Goal: Transaction & Acquisition: Purchase product/service

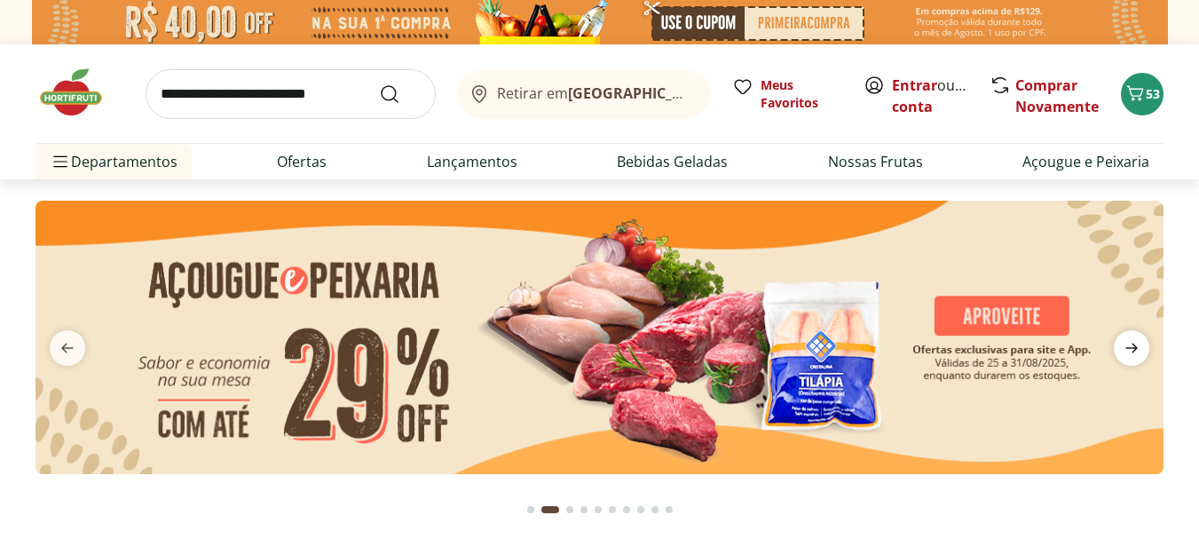
click at [1139, 341] on icon "next" at bounding box center [1131, 347] width 21 height 21
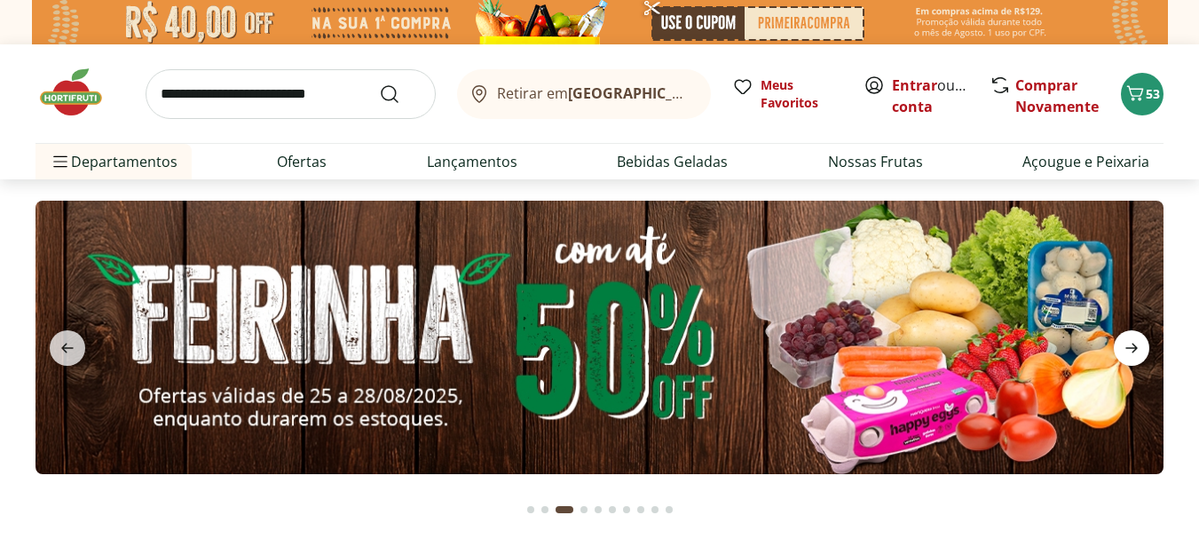
click at [1139, 341] on icon "next" at bounding box center [1131, 347] width 21 height 21
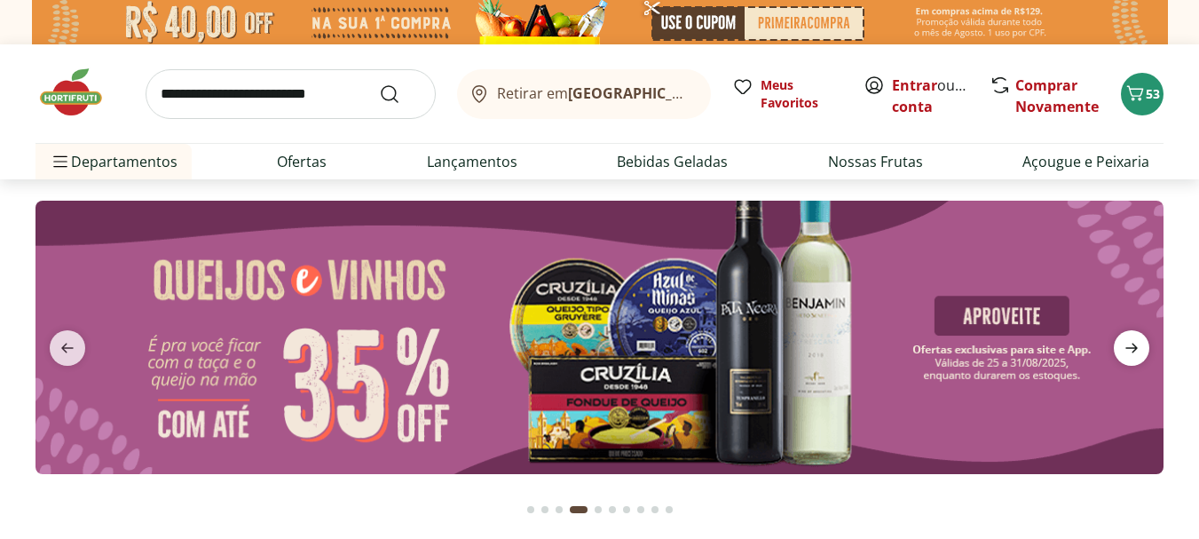
click at [1139, 341] on icon "next" at bounding box center [1131, 347] width 21 height 21
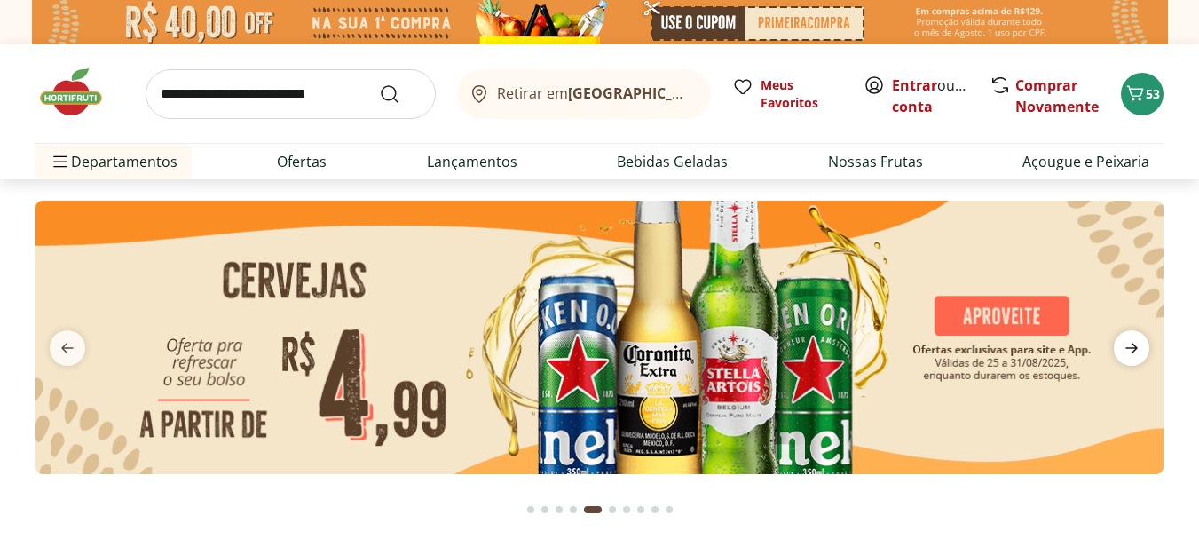
type input "*"
click at [1139, 341] on icon "next" at bounding box center [1131, 347] width 21 height 21
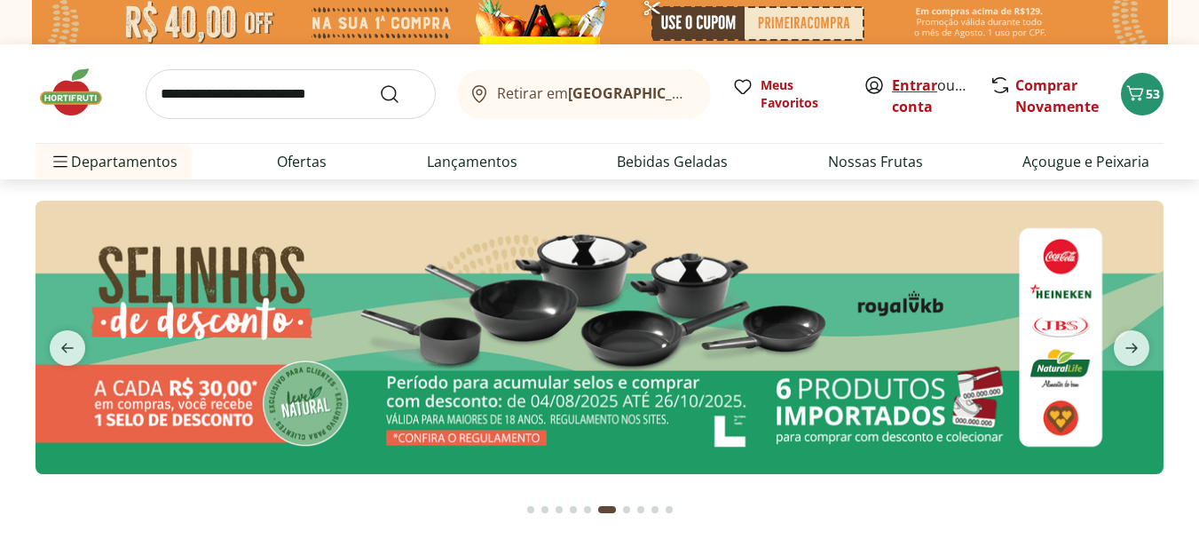
click at [919, 82] on link "Entrar" at bounding box center [914, 85] width 45 height 20
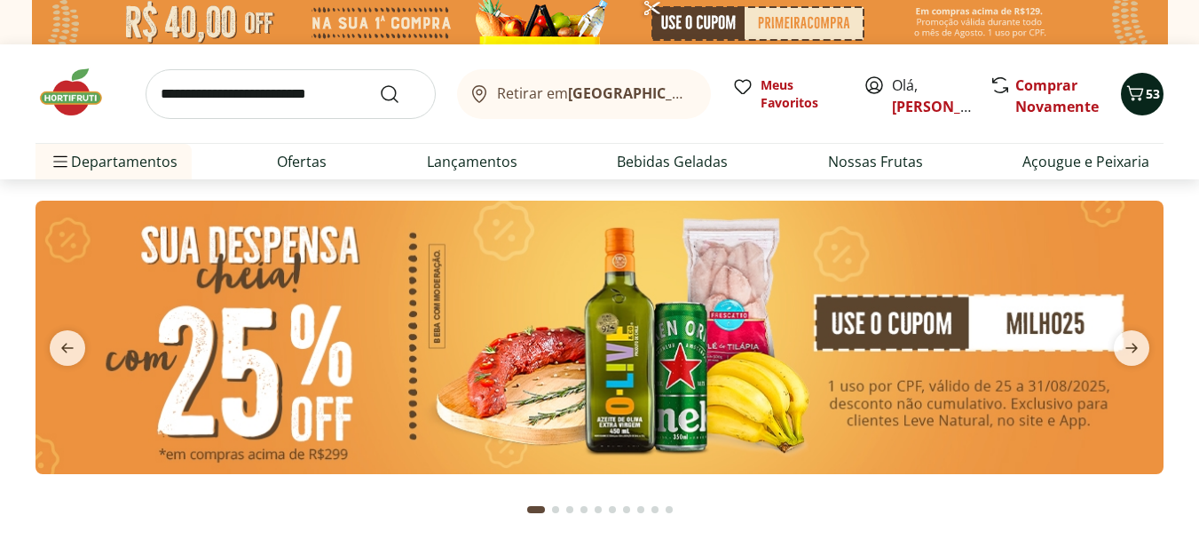
click at [1138, 85] on icon "Carrinho" at bounding box center [1134, 93] width 21 height 21
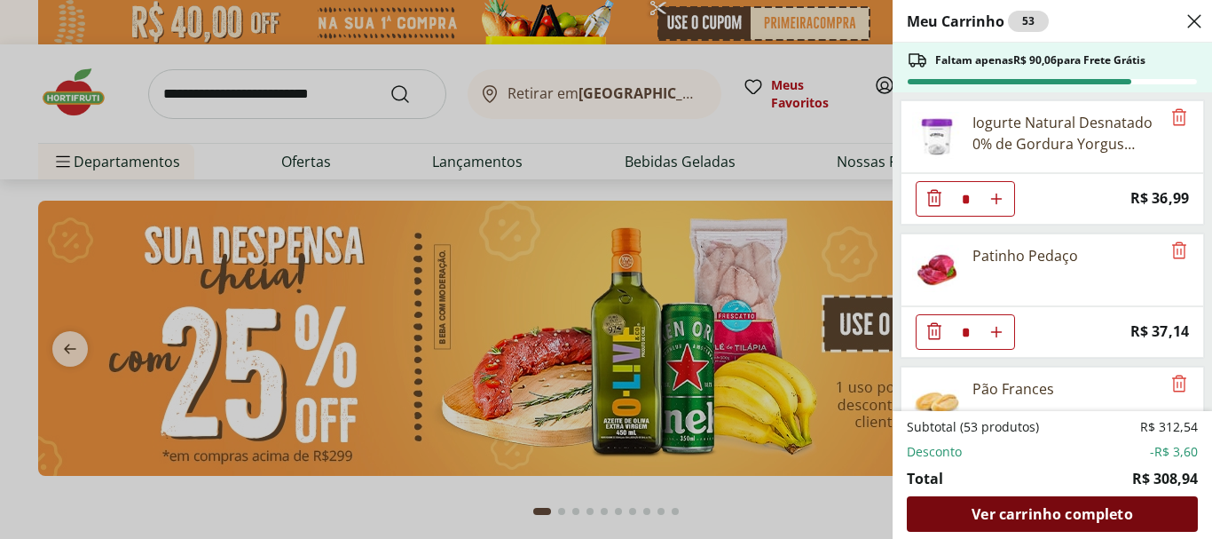
click at [1022, 524] on div "Ver carrinho completo" at bounding box center [1052, 513] width 291 height 35
